Goal: Task Accomplishment & Management: Manage account settings

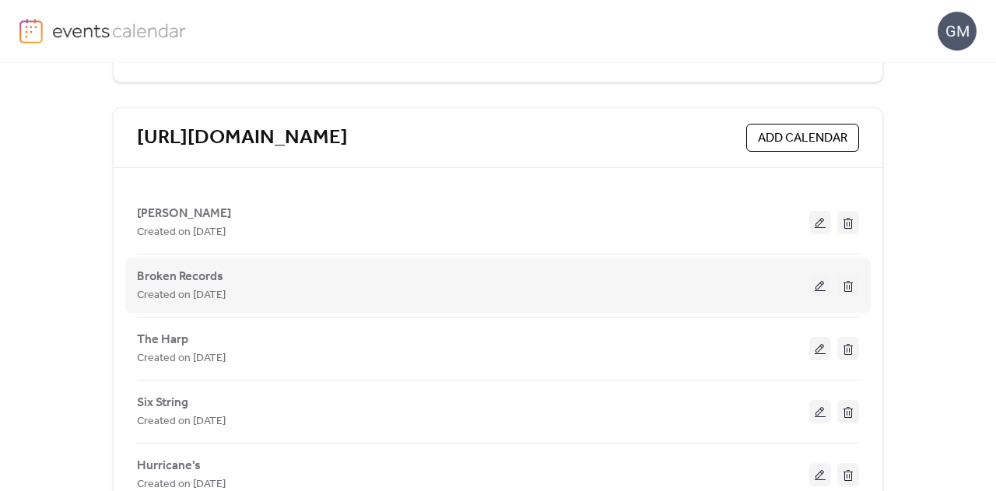
scroll to position [311, 0]
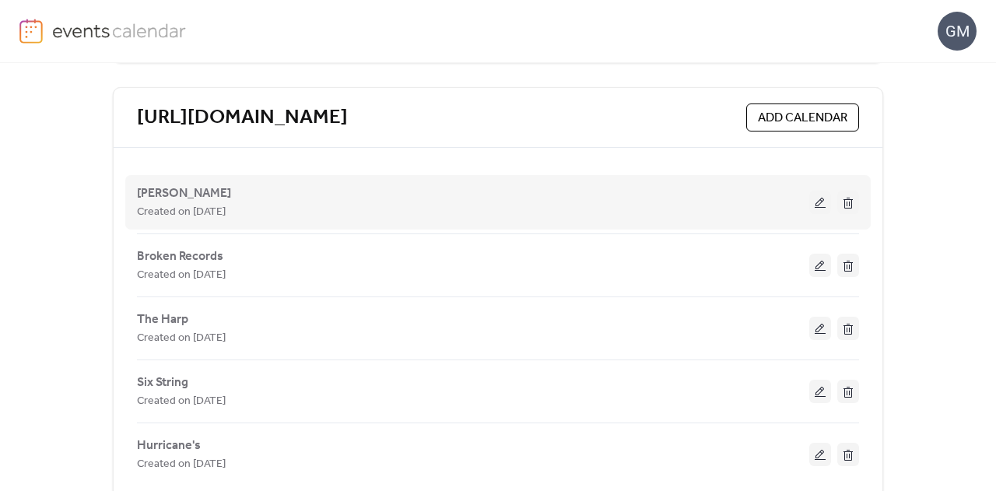
click at [825, 199] on button at bounding box center [821, 202] width 22 height 23
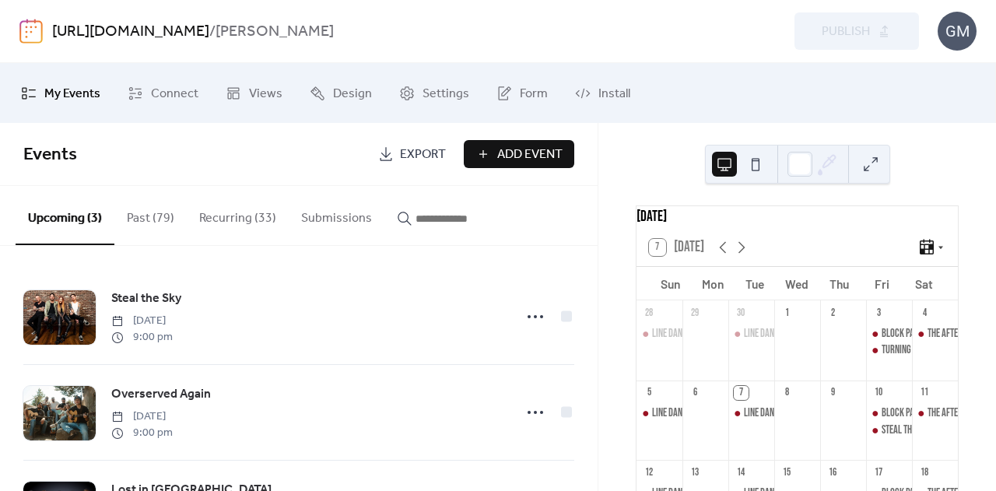
click at [226, 218] on button "Recurring (33)" at bounding box center [238, 215] width 102 height 58
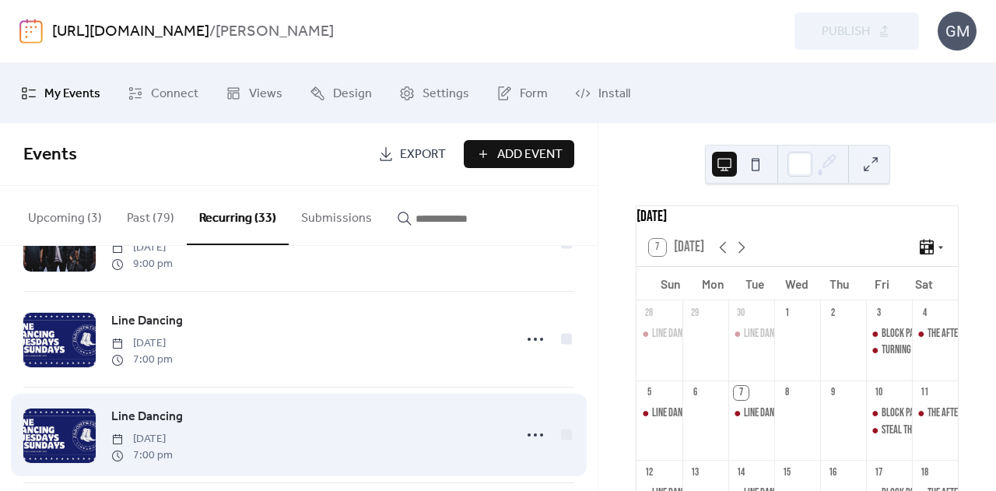
scroll to position [2267, 0]
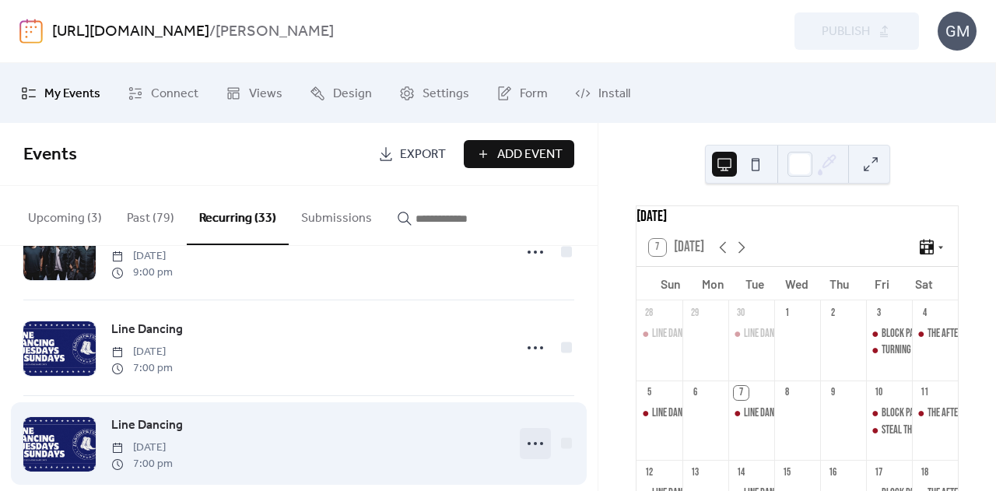
click at [526, 446] on icon at bounding box center [535, 443] width 25 height 25
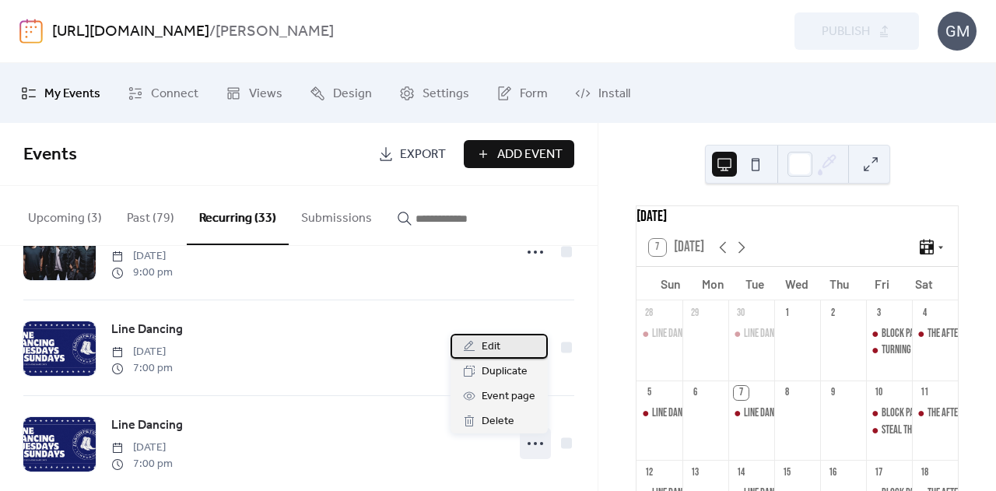
click at [503, 353] on div "Edit" at bounding box center [499, 346] width 97 height 25
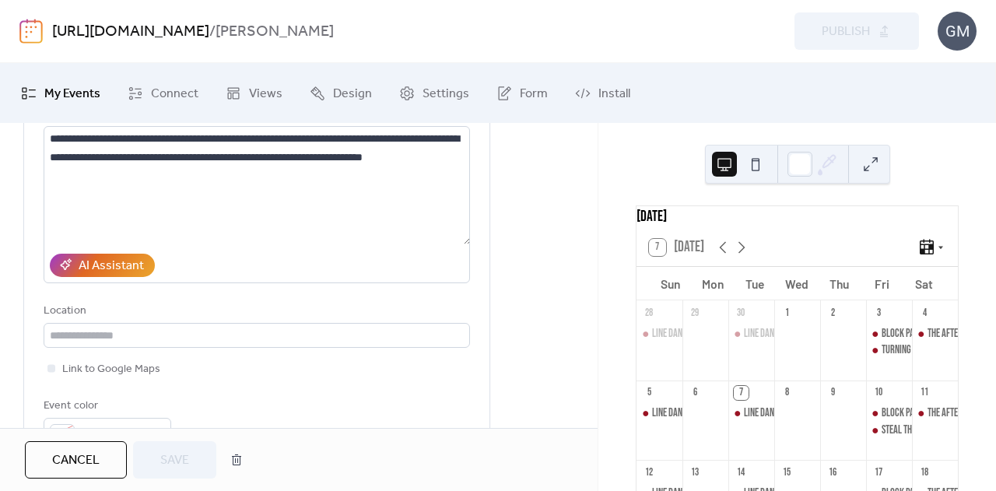
scroll to position [156, 0]
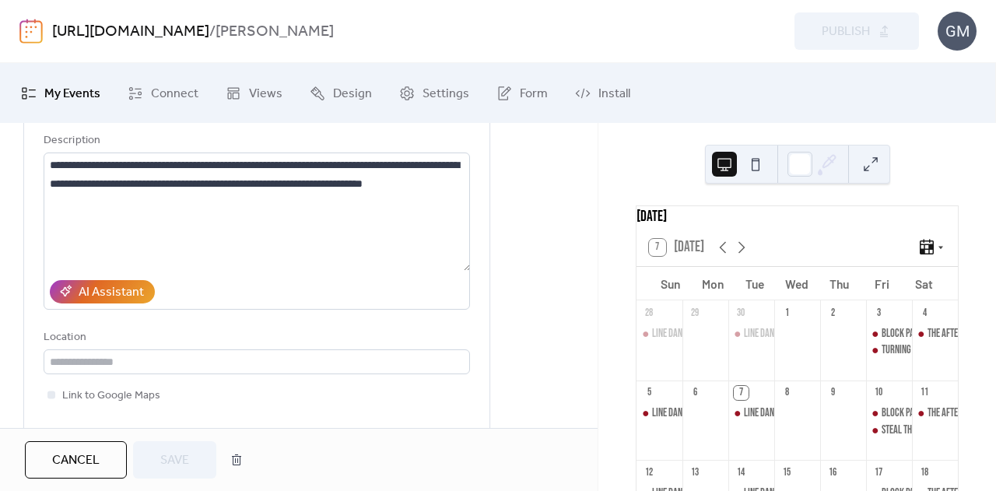
drag, startPoint x: 93, startPoint y: 454, endPoint x: 104, endPoint y: 454, distance: 10.1
click at [93, 454] on span "Cancel" at bounding box center [75, 461] width 47 height 19
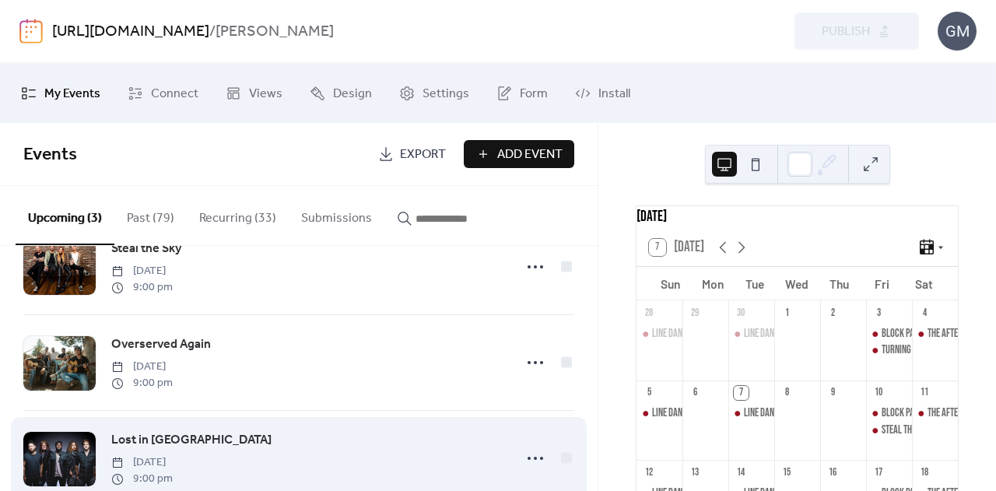
scroll to position [87, 0]
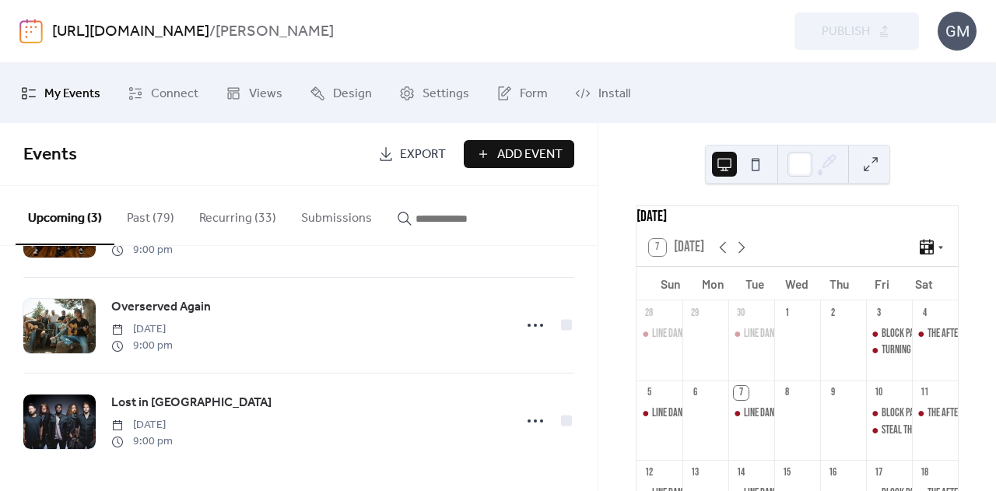
click at [142, 224] on button "Past (79)" at bounding box center [150, 215] width 72 height 58
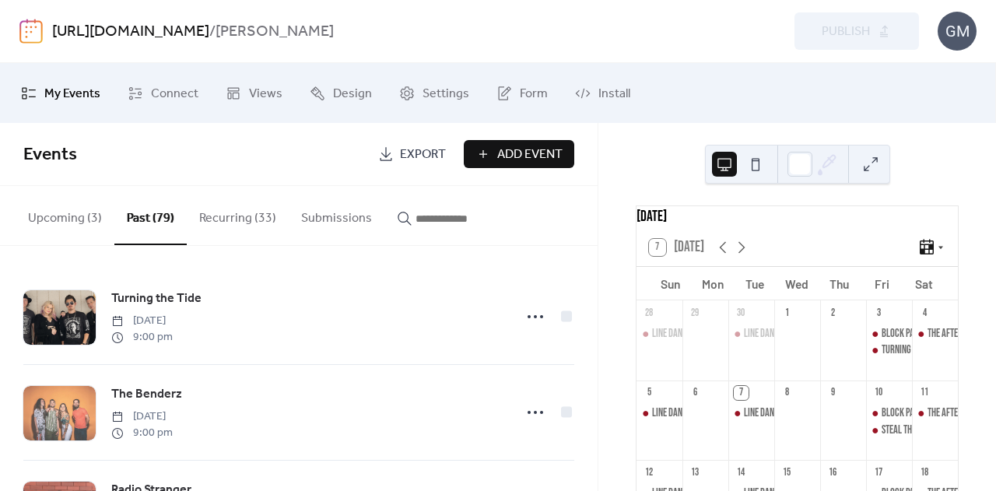
click at [232, 217] on button "Recurring (33)" at bounding box center [238, 215] width 102 height 58
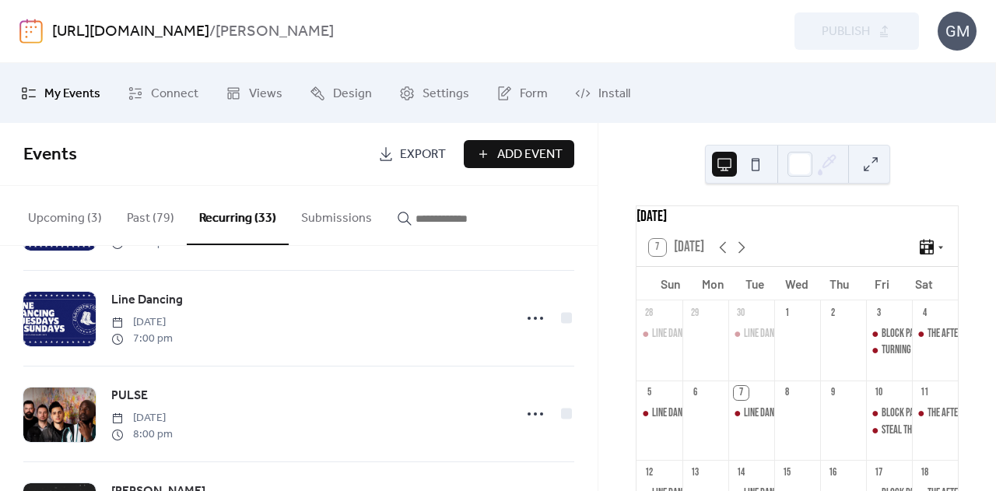
scroll to position [2368, 0]
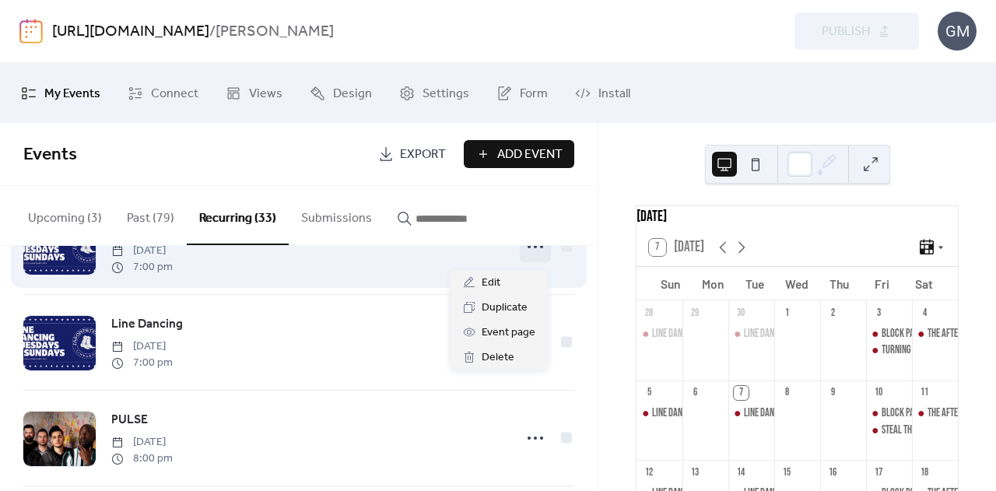
click at [532, 259] on icon at bounding box center [535, 246] width 25 height 25
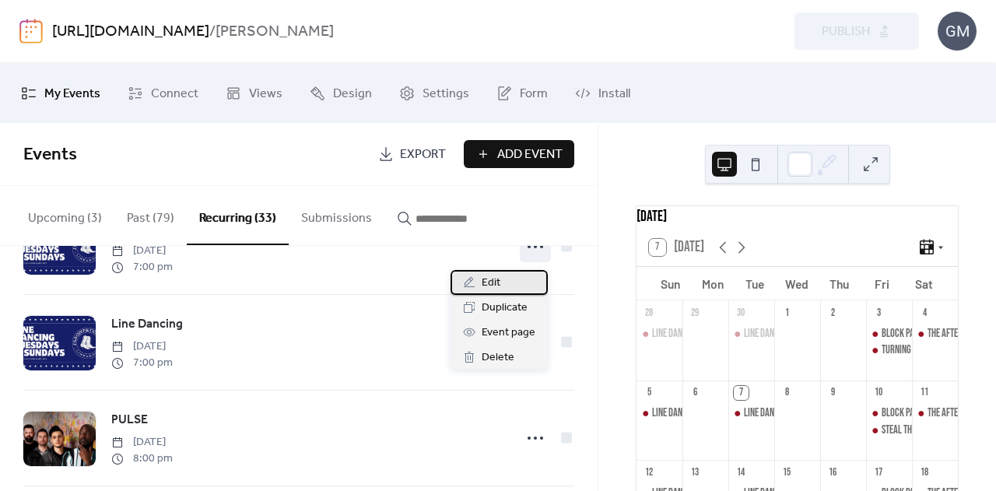
click at [505, 284] on div "Edit" at bounding box center [499, 282] width 97 height 25
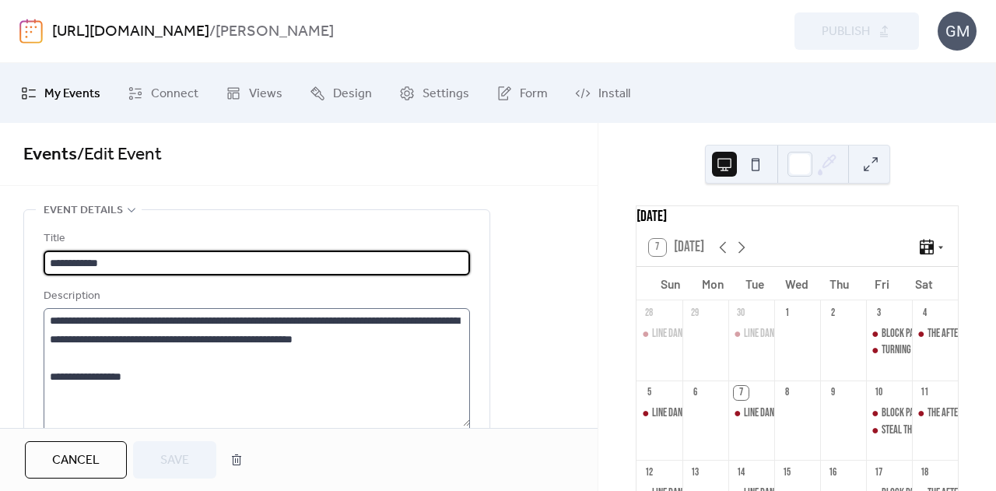
type input "**********"
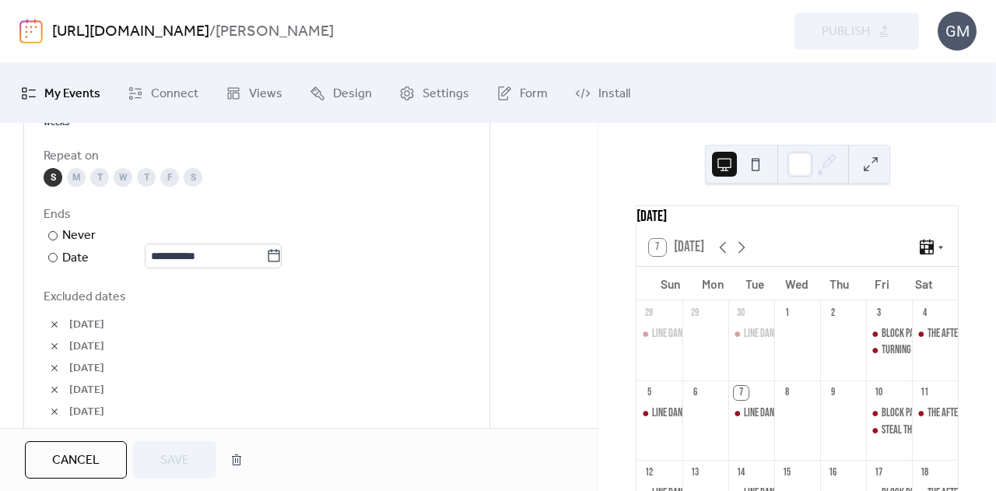
scroll to position [1012, 0]
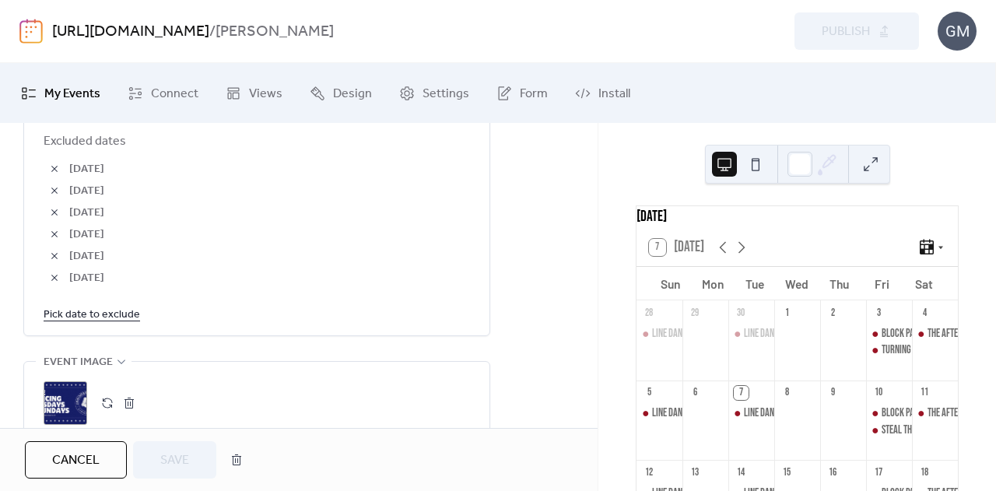
click at [93, 313] on link "Pick date to exclude" at bounding box center [92, 313] width 97 height 19
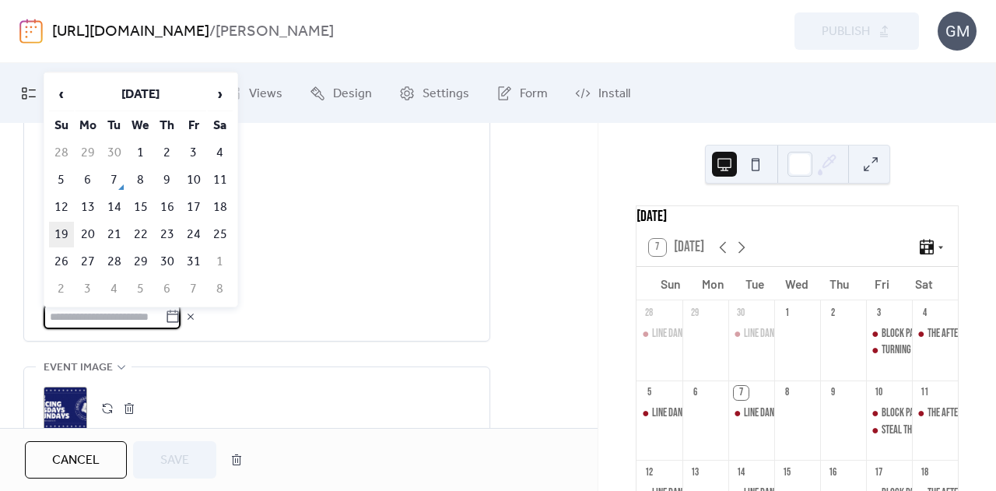
click at [63, 225] on td "19" at bounding box center [61, 235] width 25 height 26
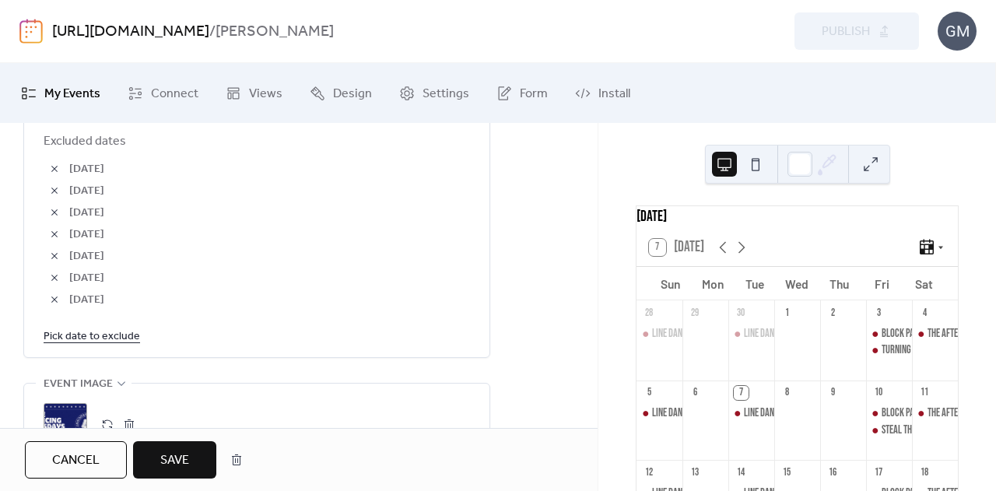
click at [182, 452] on span "Save" at bounding box center [174, 461] width 29 height 19
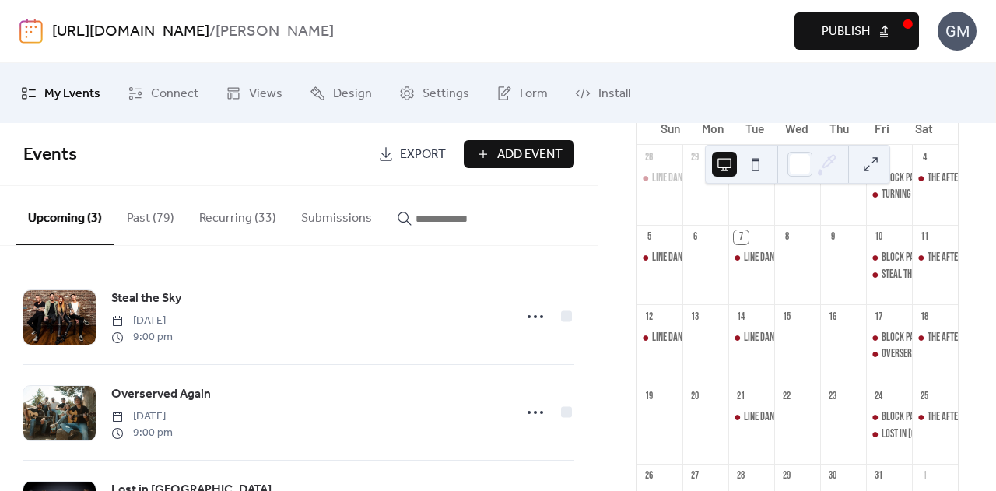
scroll to position [234, 0]
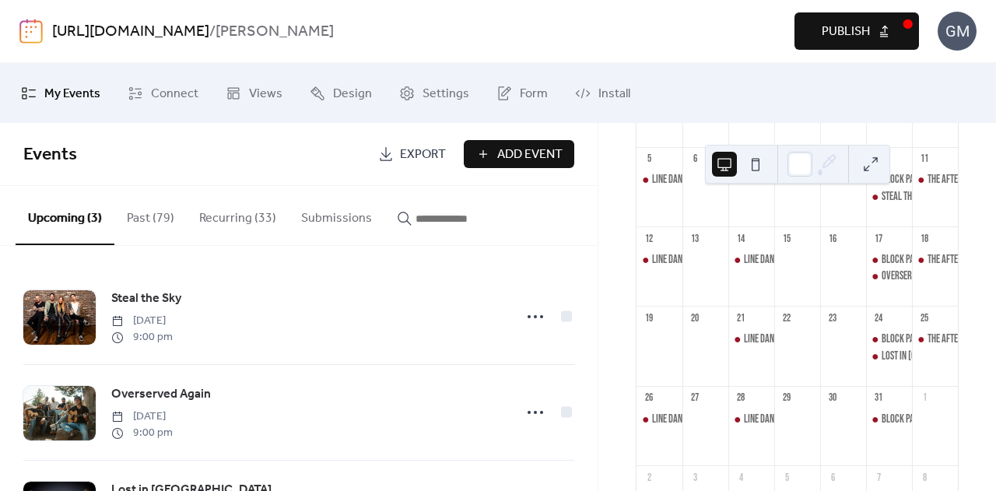
click at [831, 37] on span "Publish" at bounding box center [846, 32] width 48 height 19
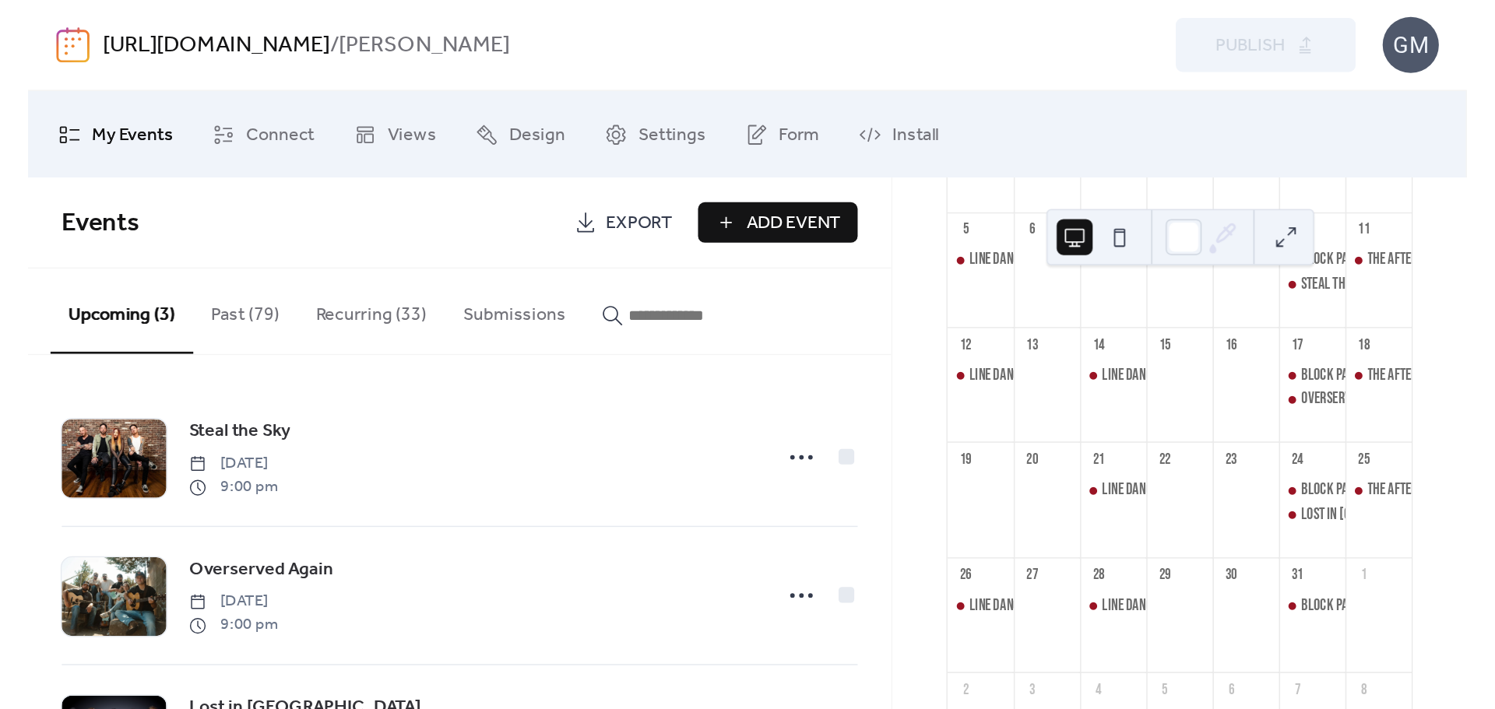
scroll to position [0, 0]
